Goal: Transaction & Acquisition: Purchase product/service

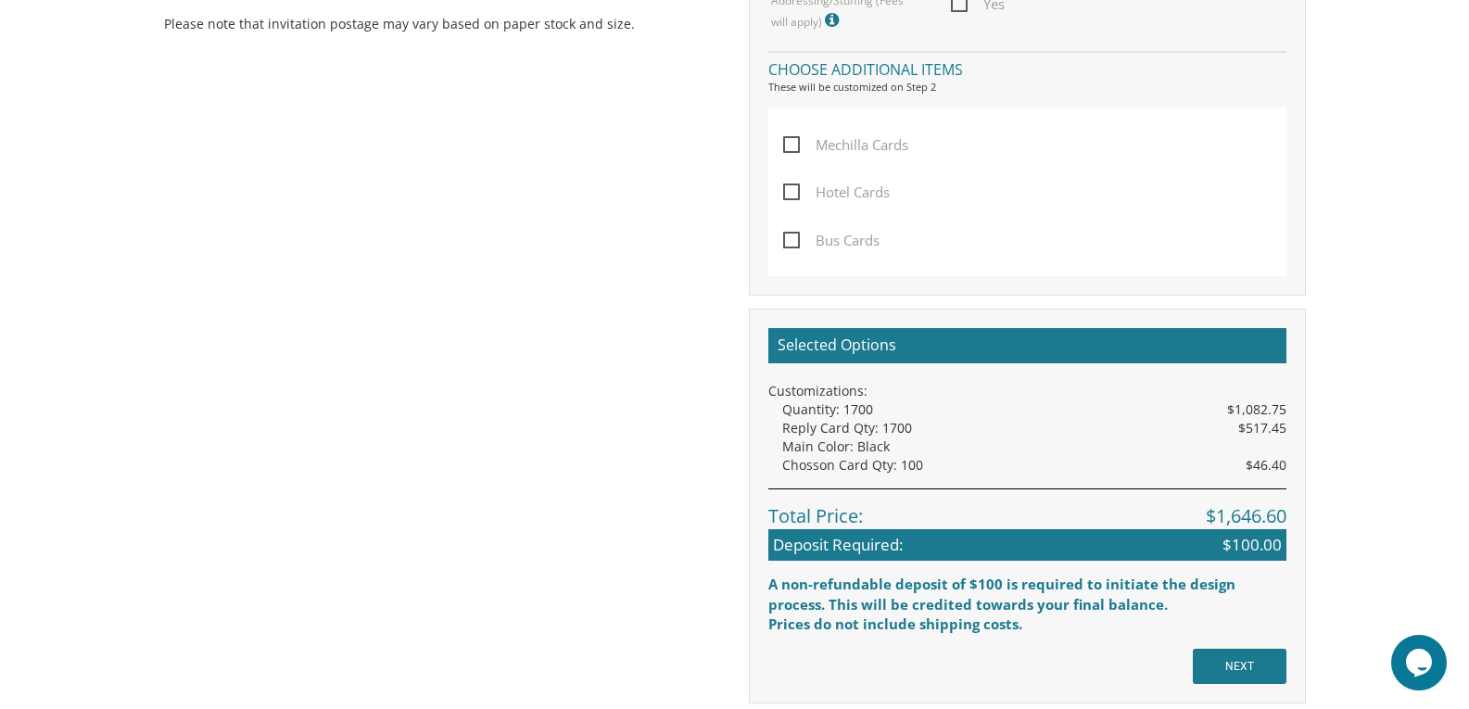
scroll to position [67, 0]
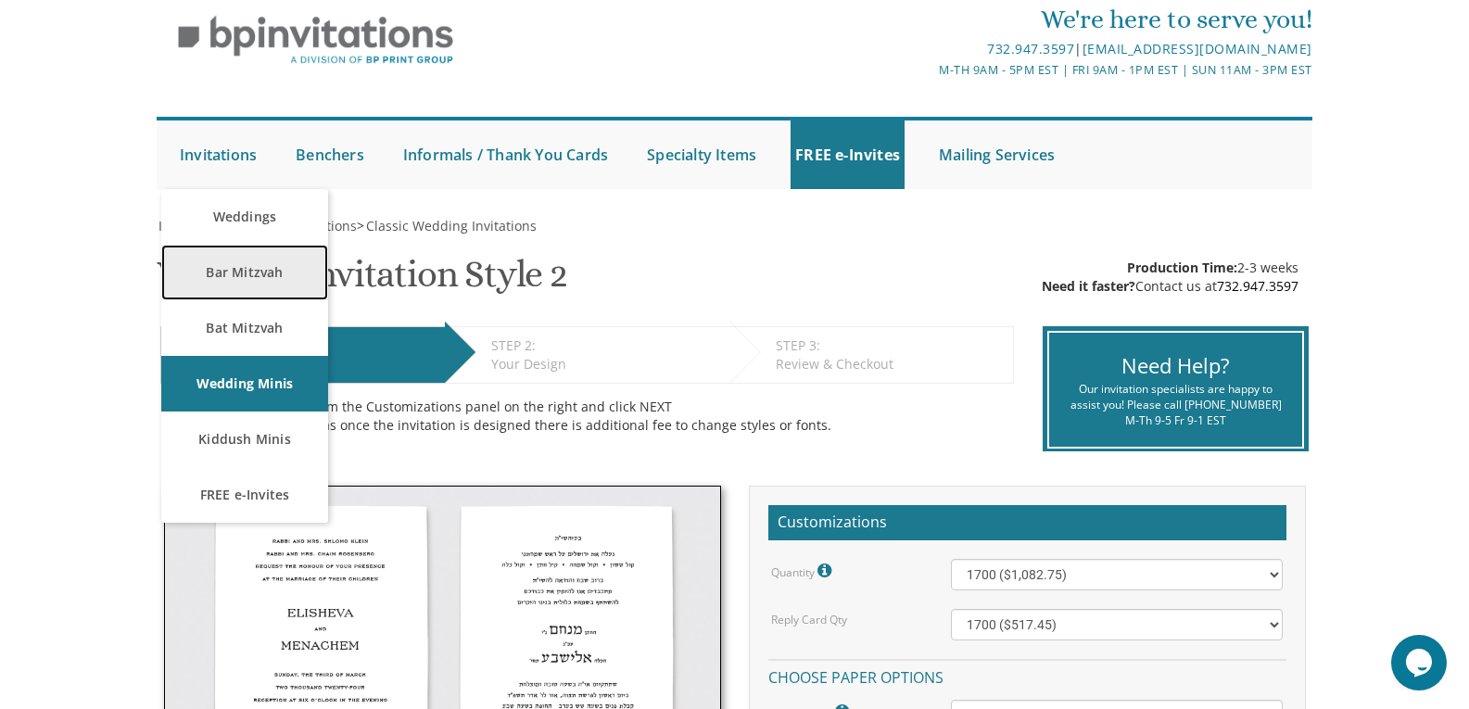
click at [246, 265] on link "Bar Mitzvah" at bounding box center [244, 273] width 167 height 56
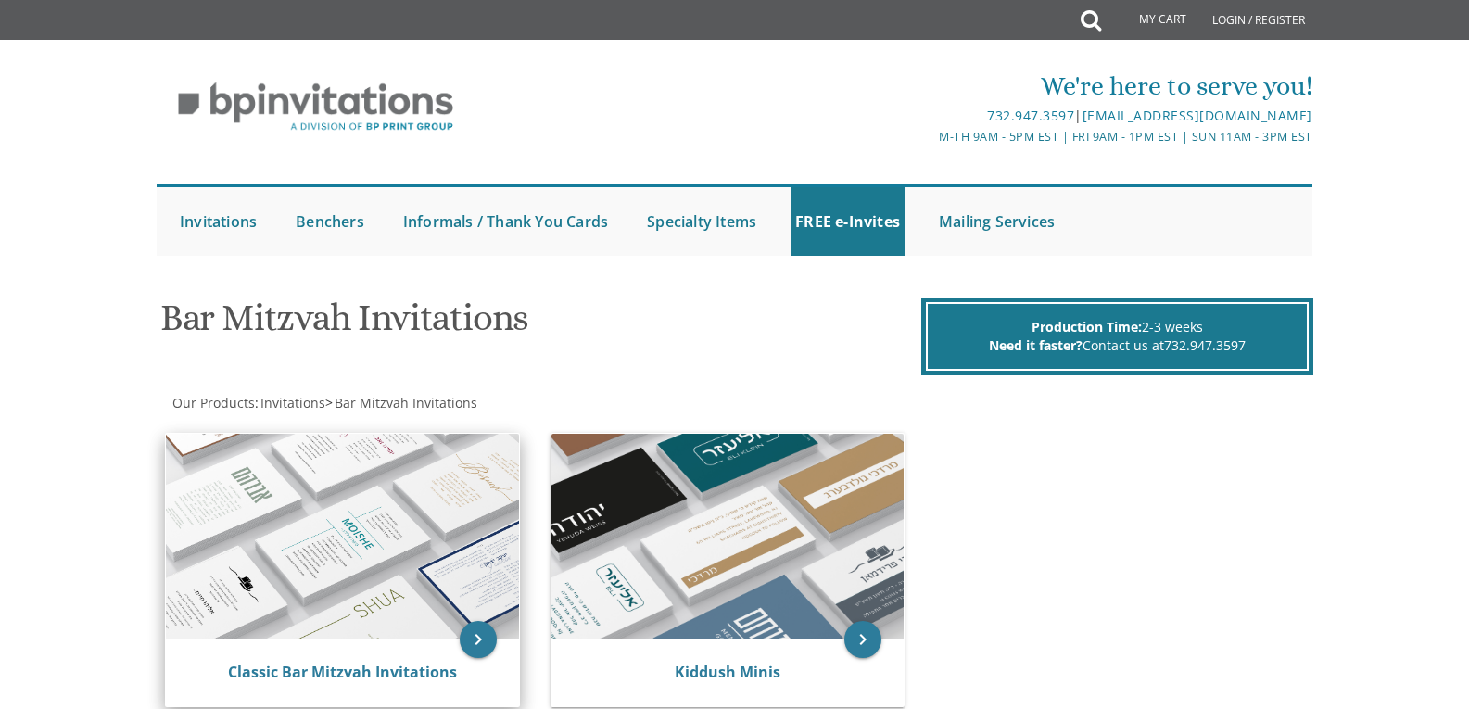
click at [381, 515] on img at bounding box center [342, 537] width 353 height 206
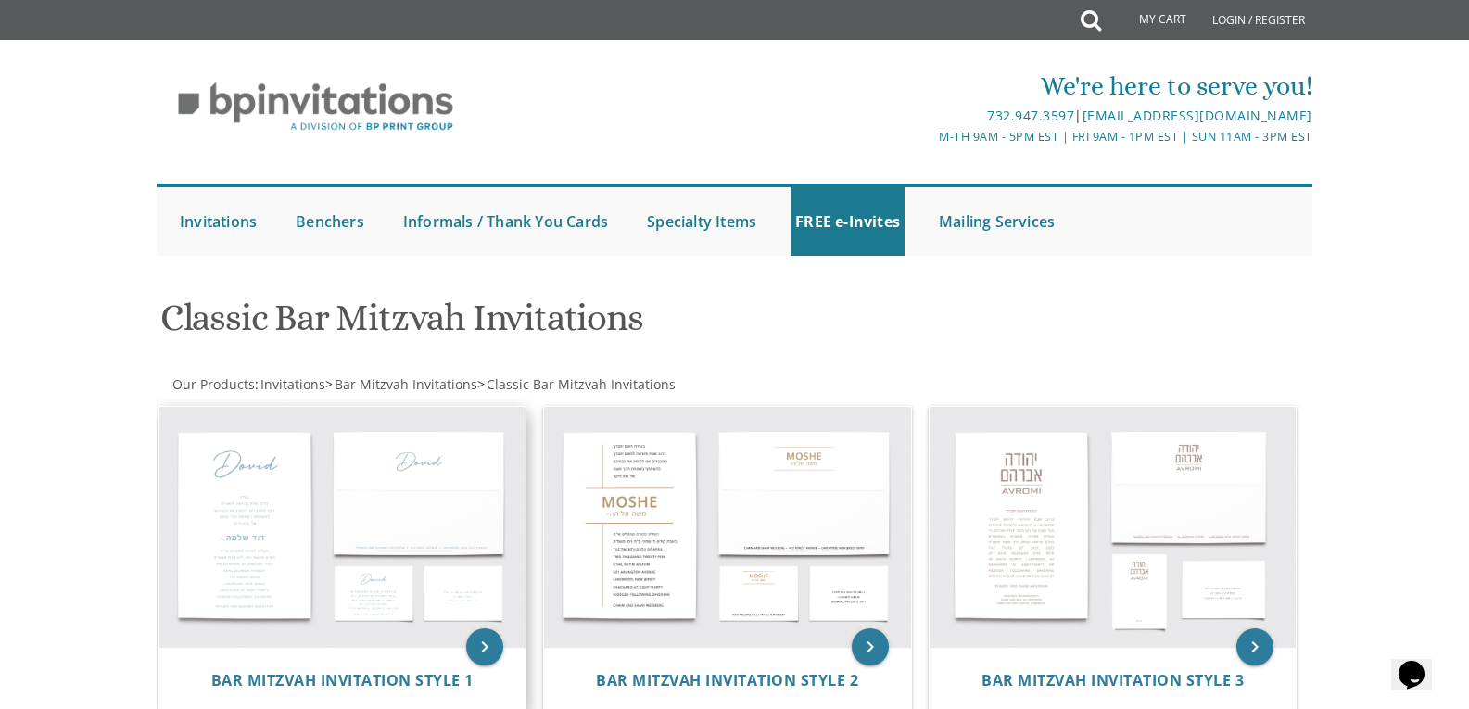
click at [376, 503] on img at bounding box center [342, 527] width 367 height 241
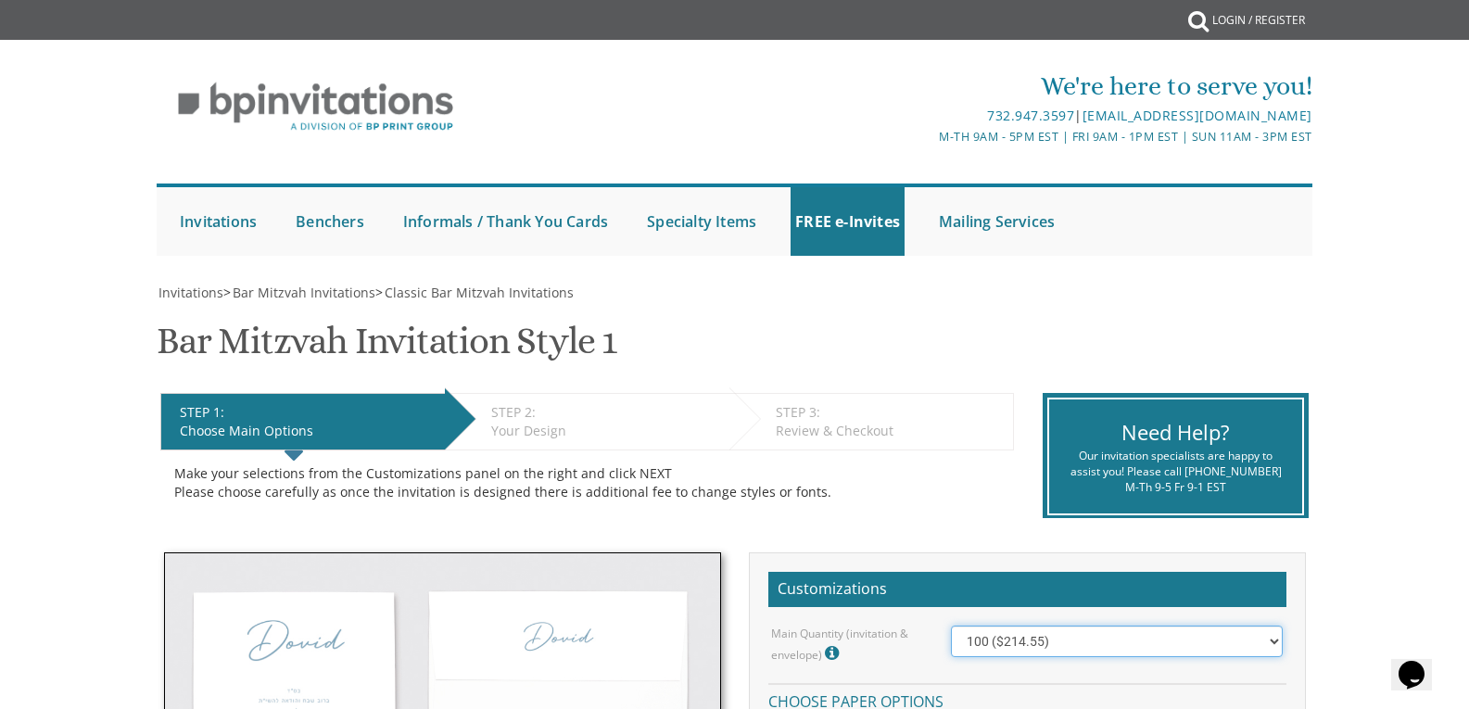
click at [1268, 639] on select "100 ($214.55) 200 ($254.60) 300 ($294.25) 400 ($333.55) 500 ($373.90) 600 ($413…" at bounding box center [1117, 641] width 332 height 32
click at [951, 625] on select "100 ($214.55) 200 ($254.60) 300 ($294.25) 400 ($333.55) 500 ($373.90) 600 ($413…" at bounding box center [1117, 641] width 332 height 32
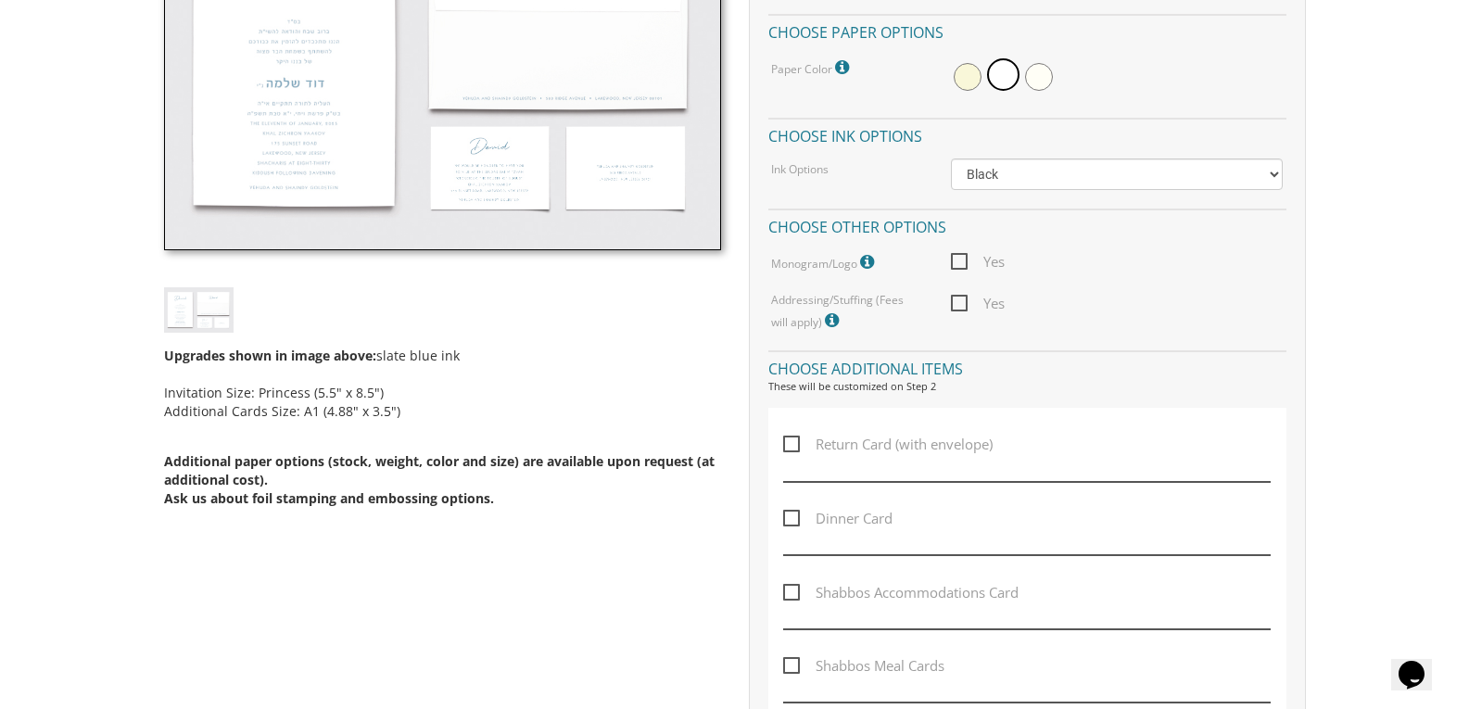
scroll to position [673, 0]
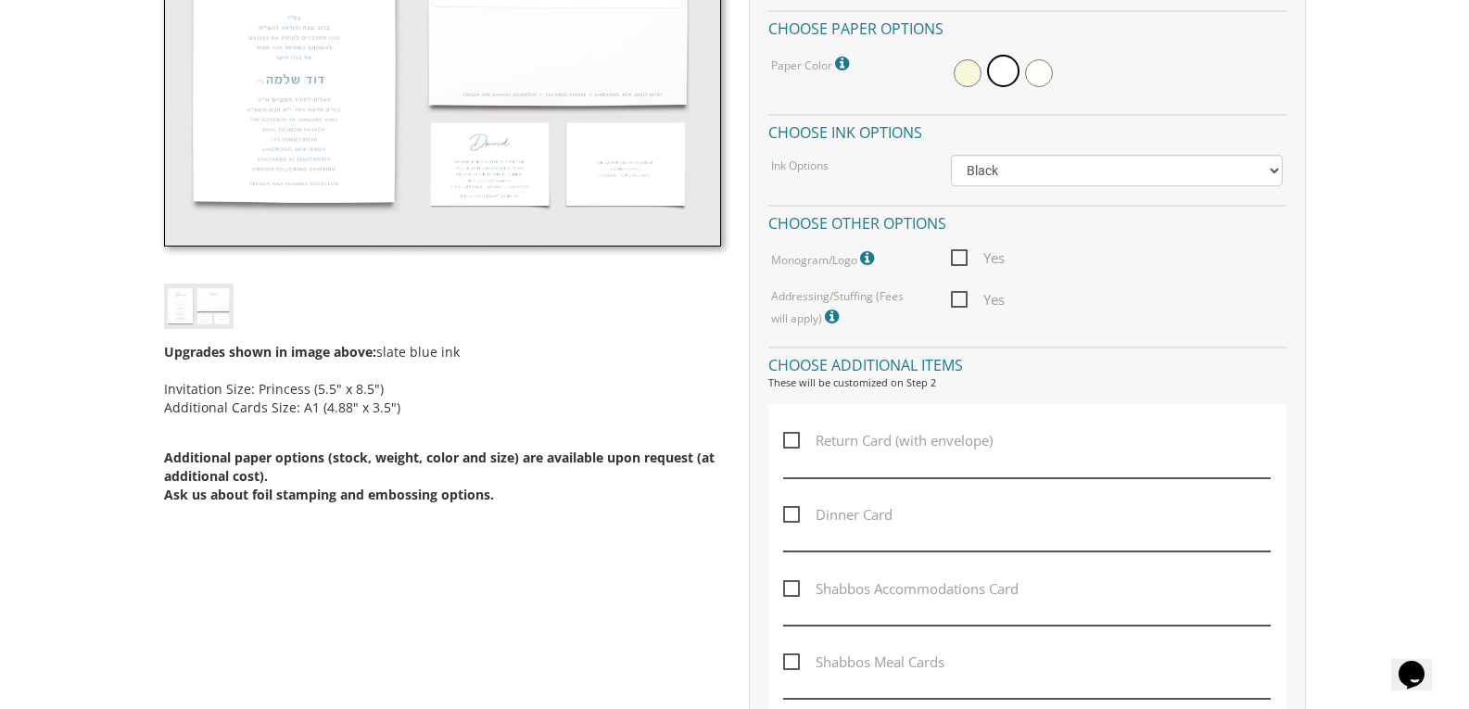
click at [797, 515] on span "Dinner Card" at bounding box center [837, 514] width 109 height 23
click at [795, 515] on input "Dinner Card" at bounding box center [789, 513] width 12 height 12
checkbox input "true"
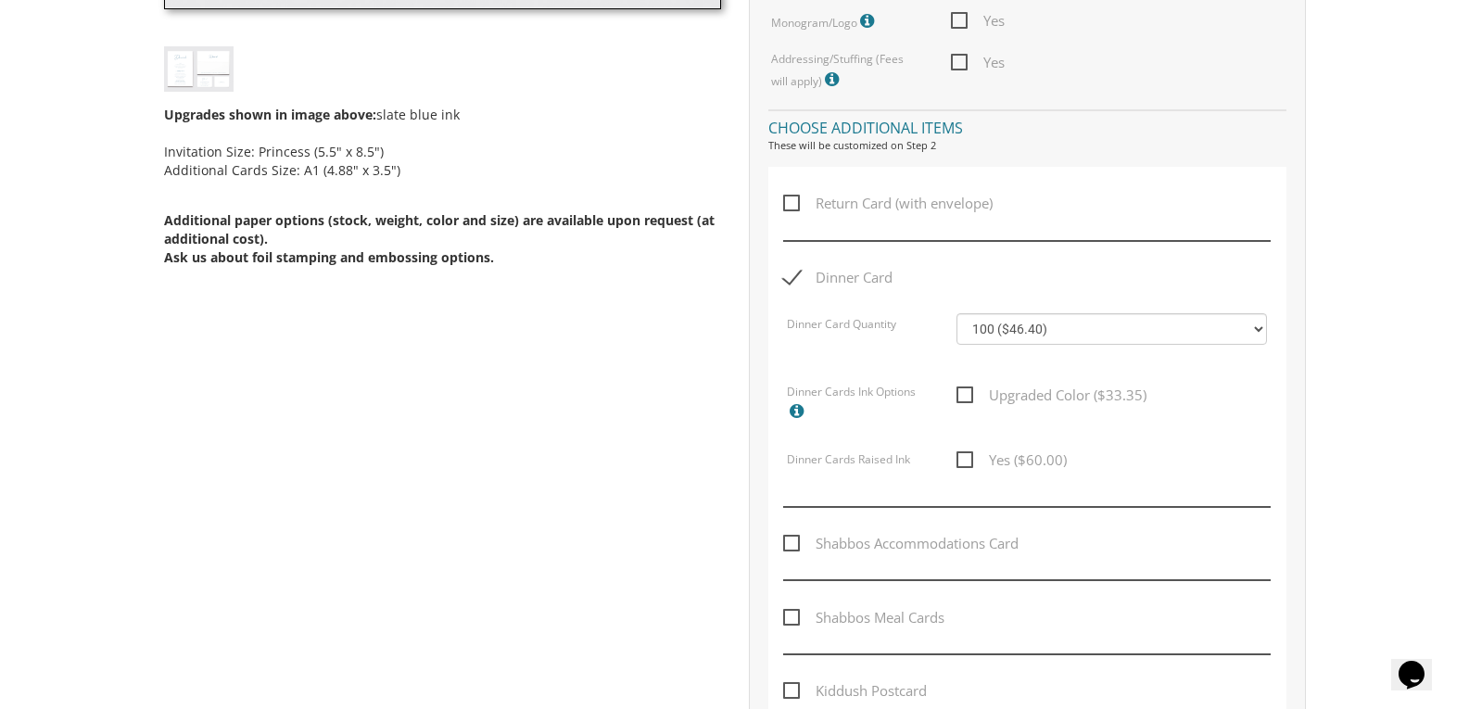
scroll to position [928, 0]
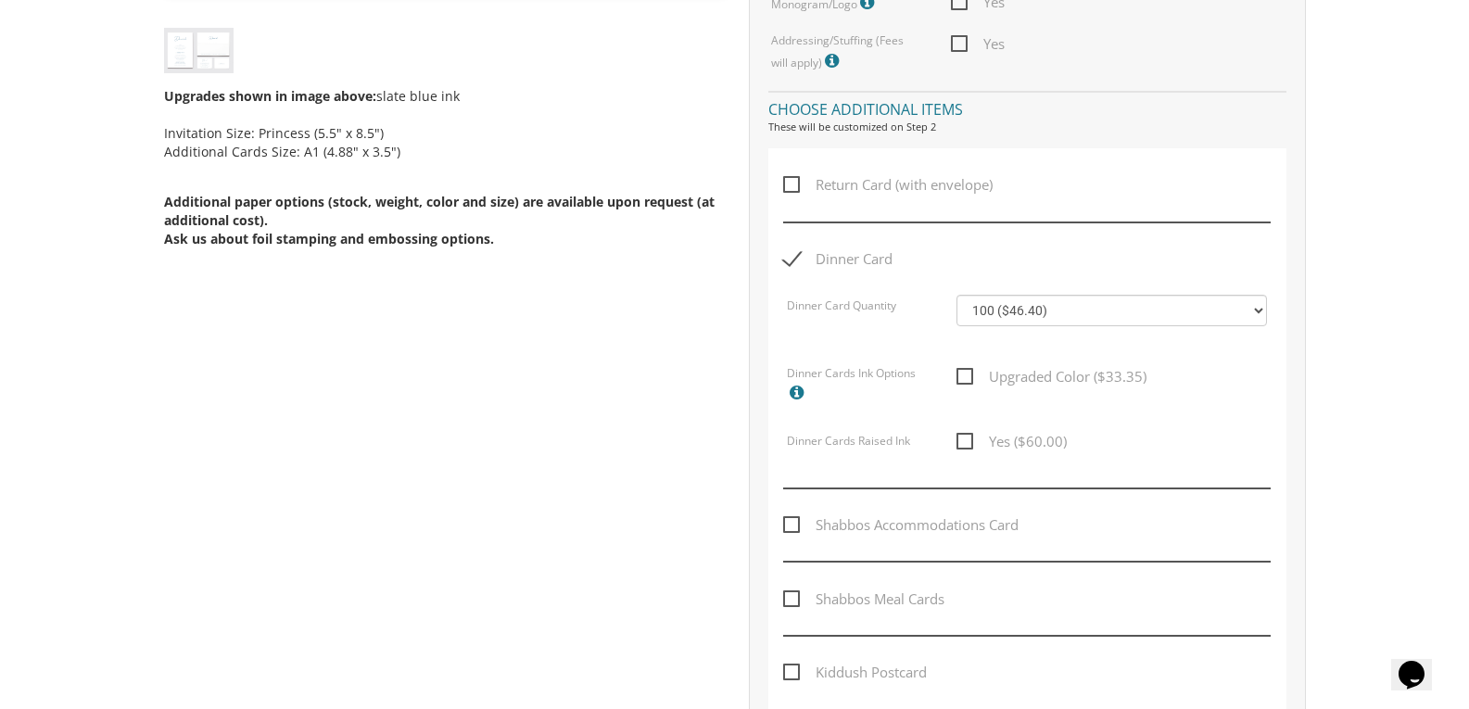
click at [785, 524] on span "Shabbos Accommodations Card" at bounding box center [900, 524] width 235 height 23
click at [785, 524] on input "Shabbos Accommodations Card" at bounding box center [789, 523] width 12 height 12
checkbox input "true"
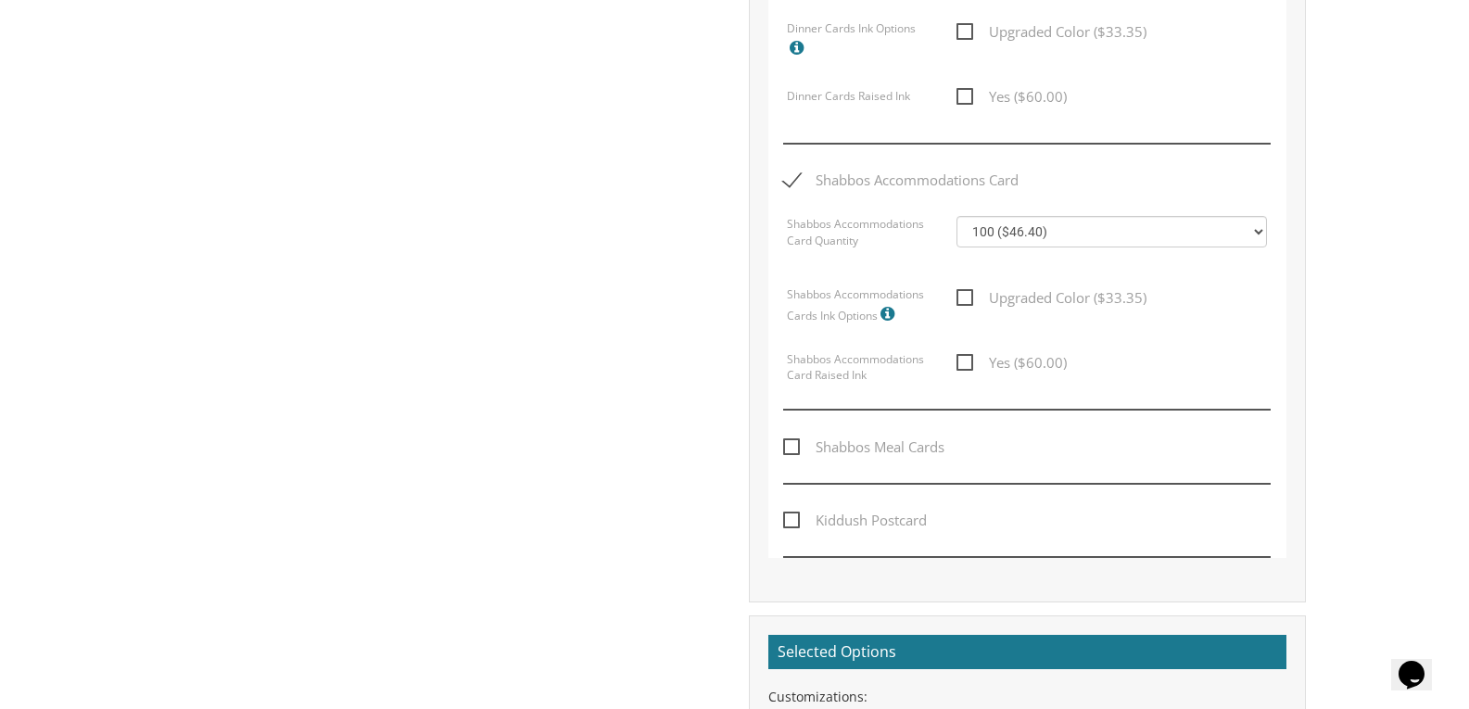
scroll to position [1333, 0]
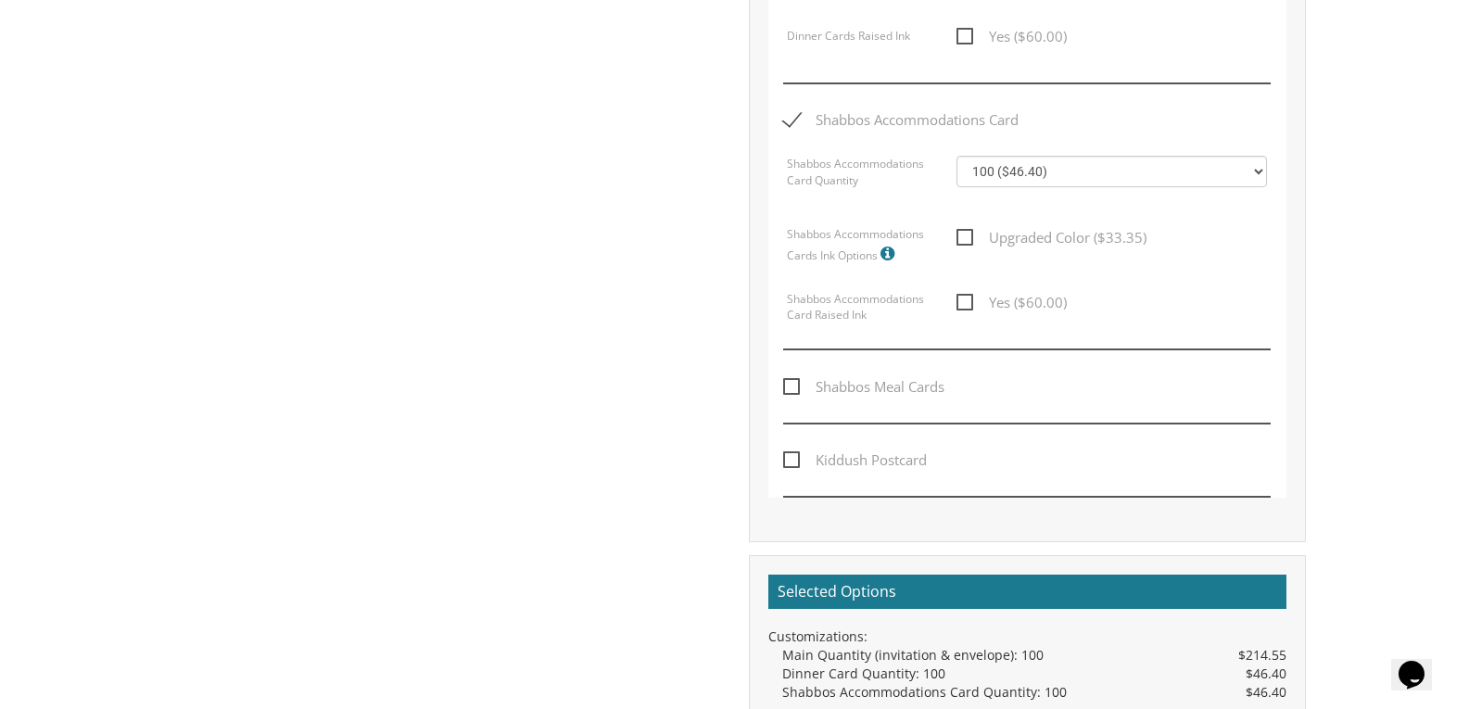
click at [788, 456] on span "Kiddush Postcard" at bounding box center [855, 459] width 144 height 23
click at [788, 456] on input "Kiddush Postcard" at bounding box center [789, 458] width 12 height 12
checkbox input "true"
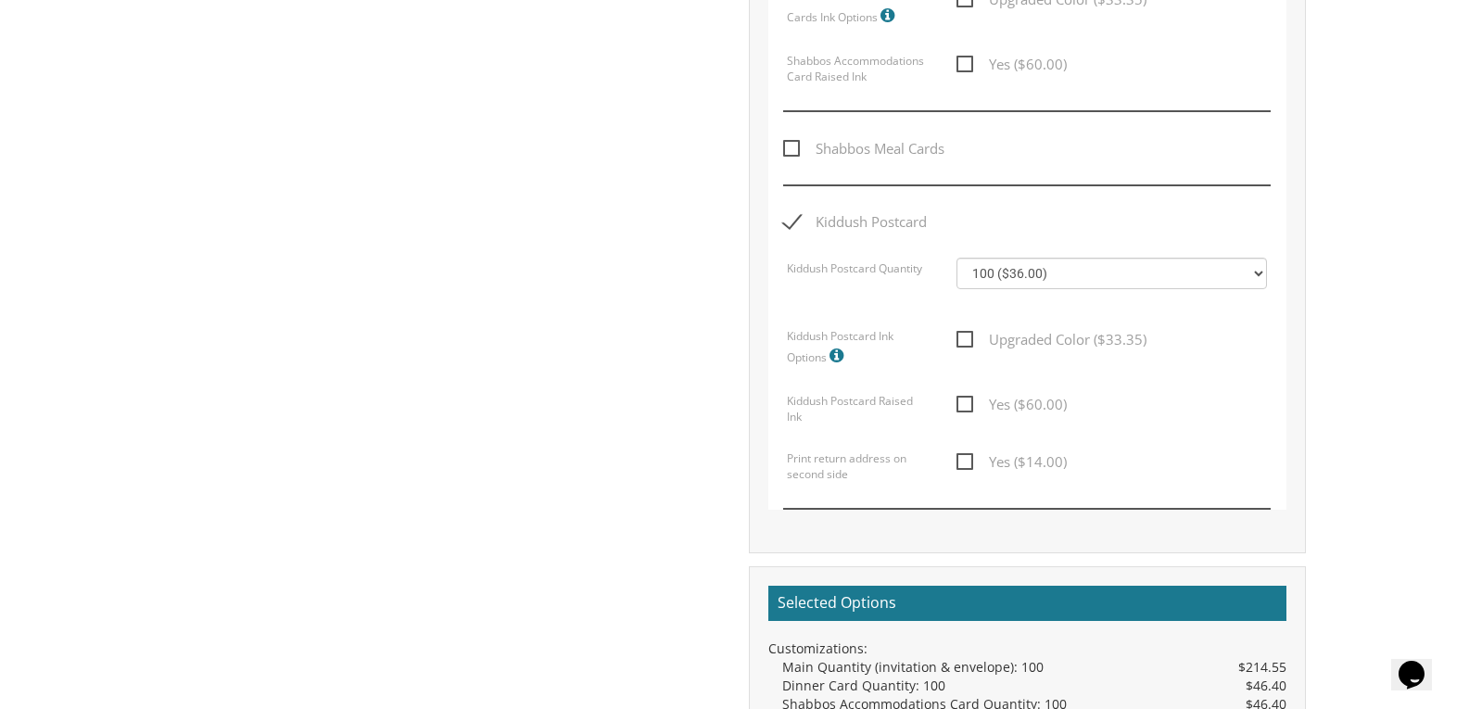
scroll to position [1558, 0]
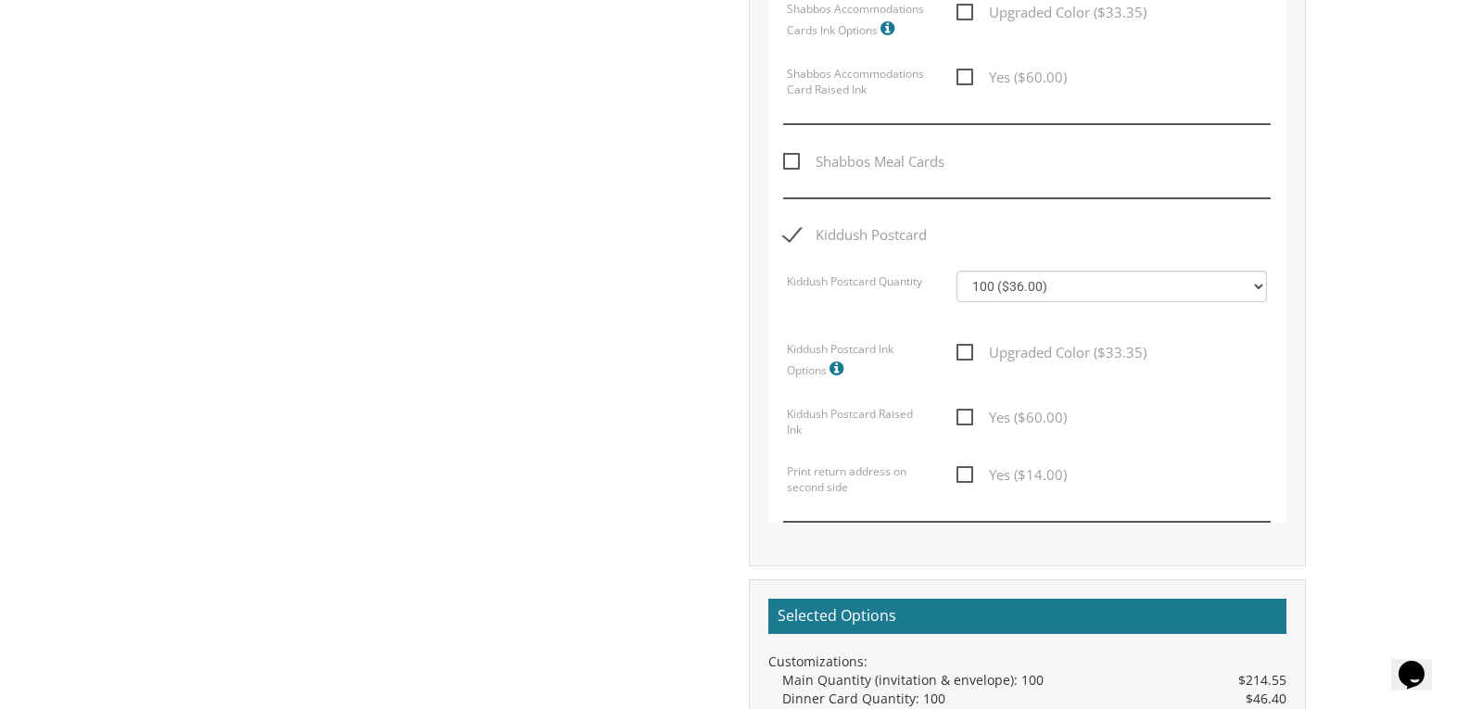
click at [959, 468] on span "Yes ($14.00)" at bounding box center [1011, 474] width 110 height 23
click at [959, 468] on input "Yes ($14.00)" at bounding box center [962, 473] width 12 height 12
checkbox input "true"
click at [1255, 291] on select "100 ($36.00) 200 ($42.00) 300 ($48.00) 400 ($54.00) 500 ($60.00) 600 ($66.00) 7…" at bounding box center [1111, 287] width 310 height 32
select select "500"
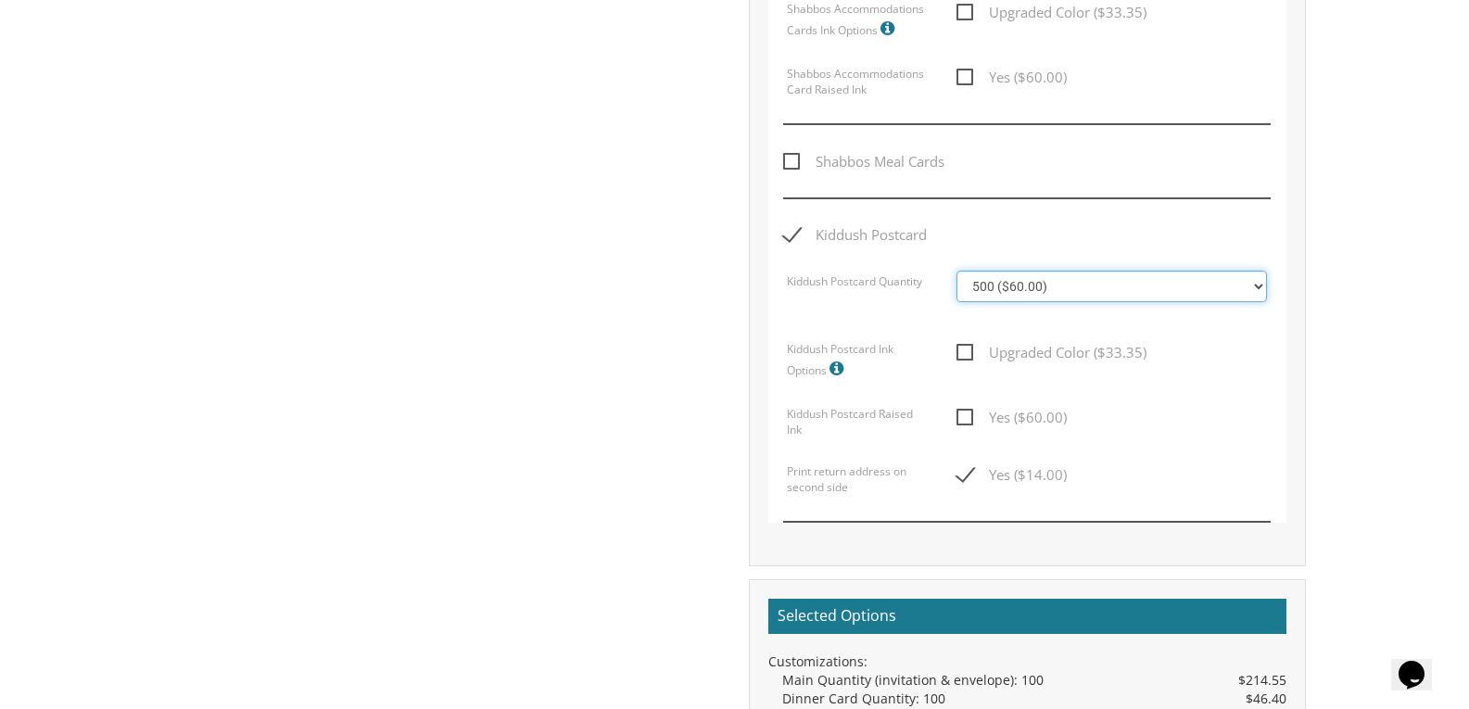
click at [956, 271] on select "100 ($36.00) 200 ($42.00) 300 ($48.00) 400 ($54.00) 500 ($60.00) 600 ($66.00) 7…" at bounding box center [1111, 287] width 310 height 32
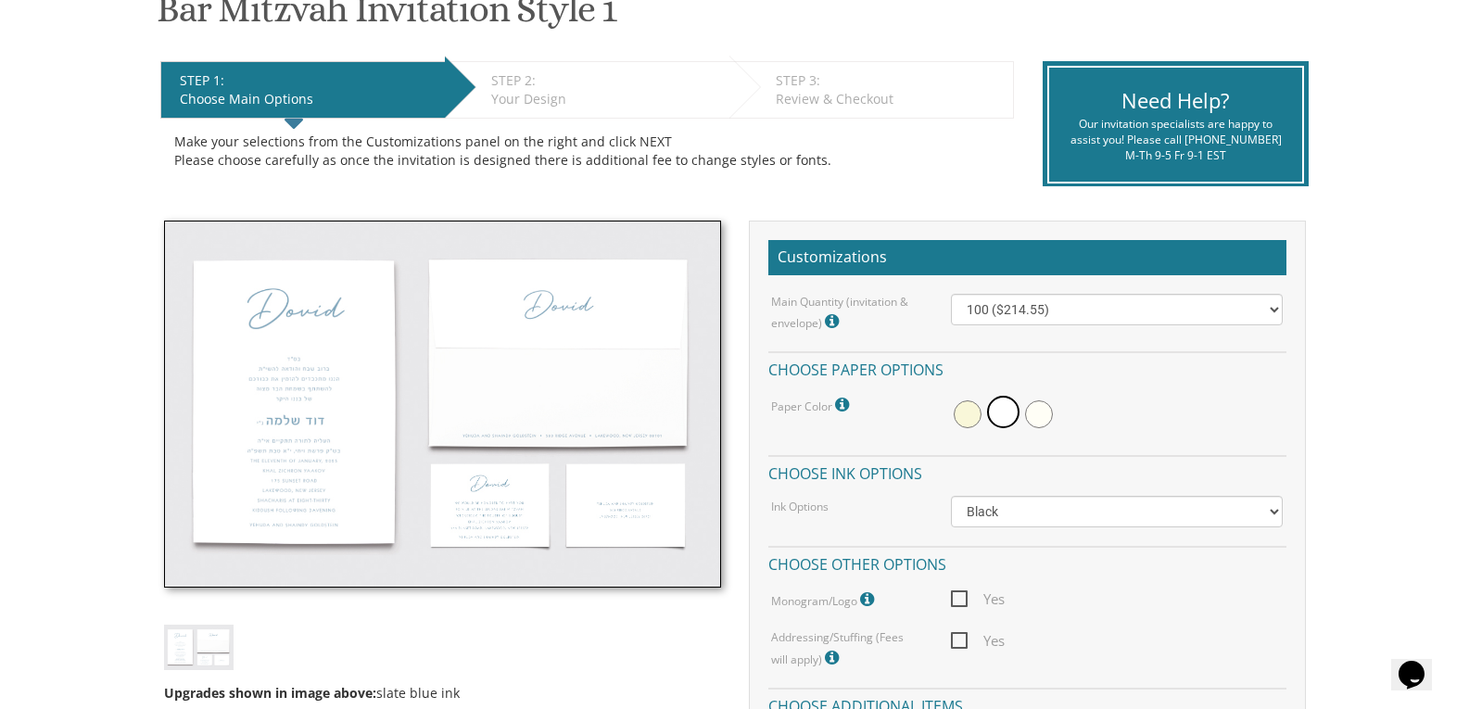
scroll to position [1785, 0]
